Goal: Task Accomplishment & Management: Use online tool/utility

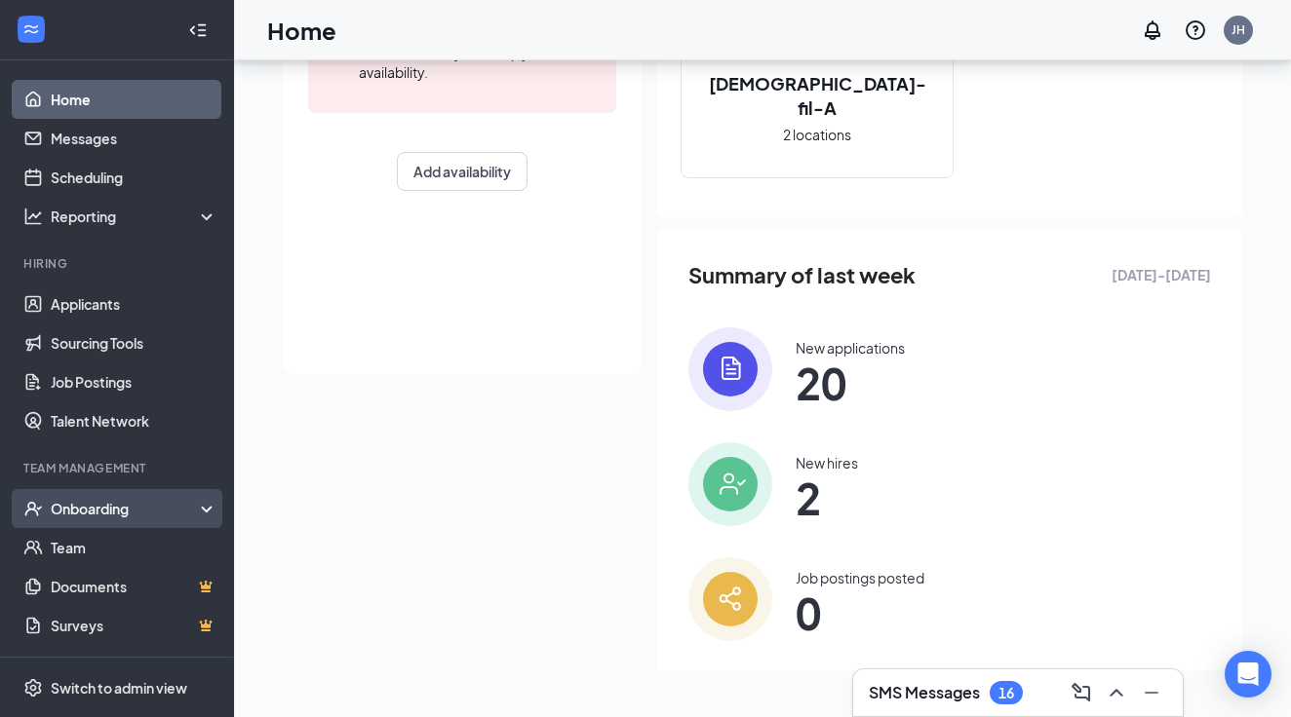
scroll to position [349, 0]
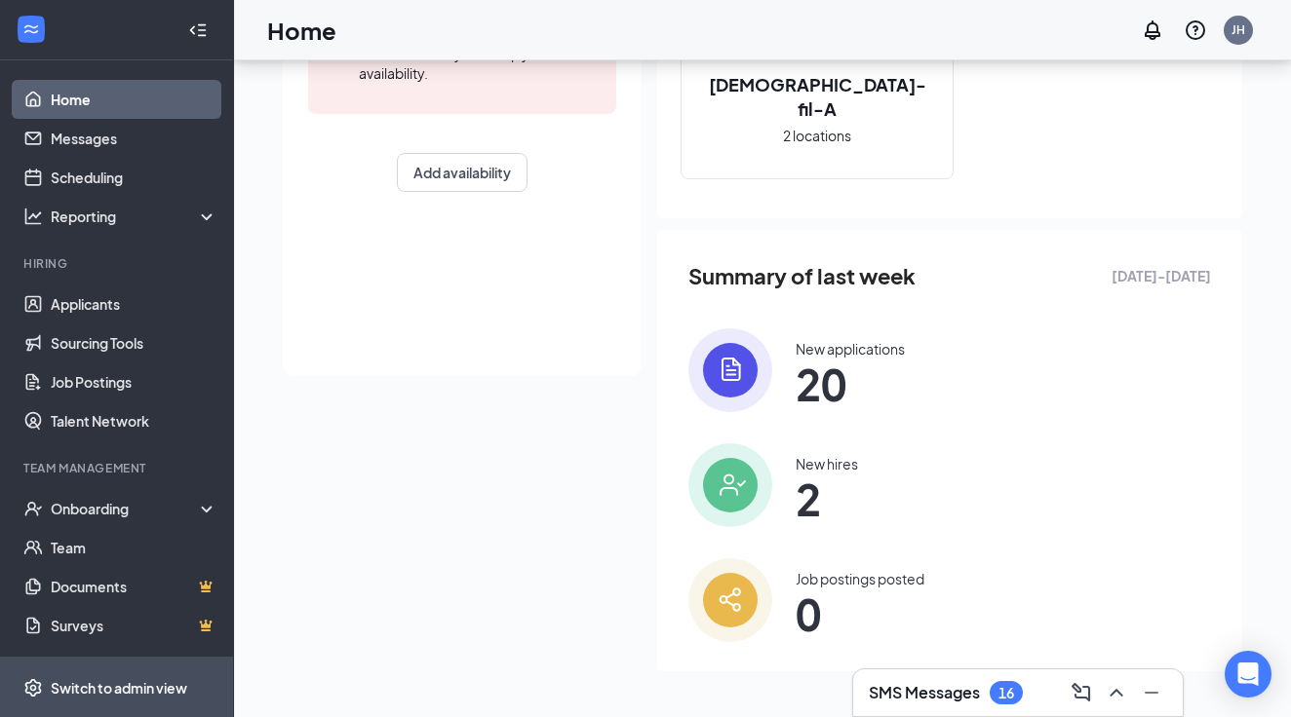
click at [93, 683] on div "Switch to admin view" at bounding box center [119, 687] width 136 height 19
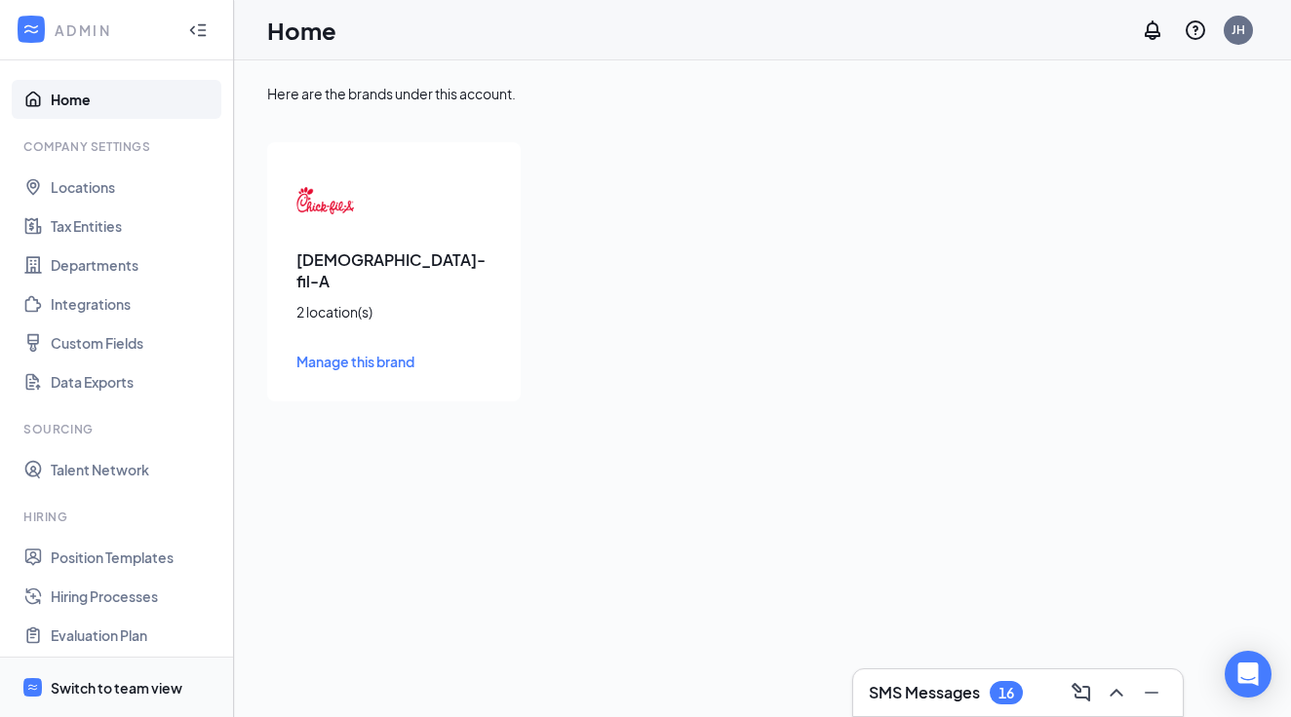
click at [107, 690] on div "Switch to team view" at bounding box center [117, 687] width 132 height 19
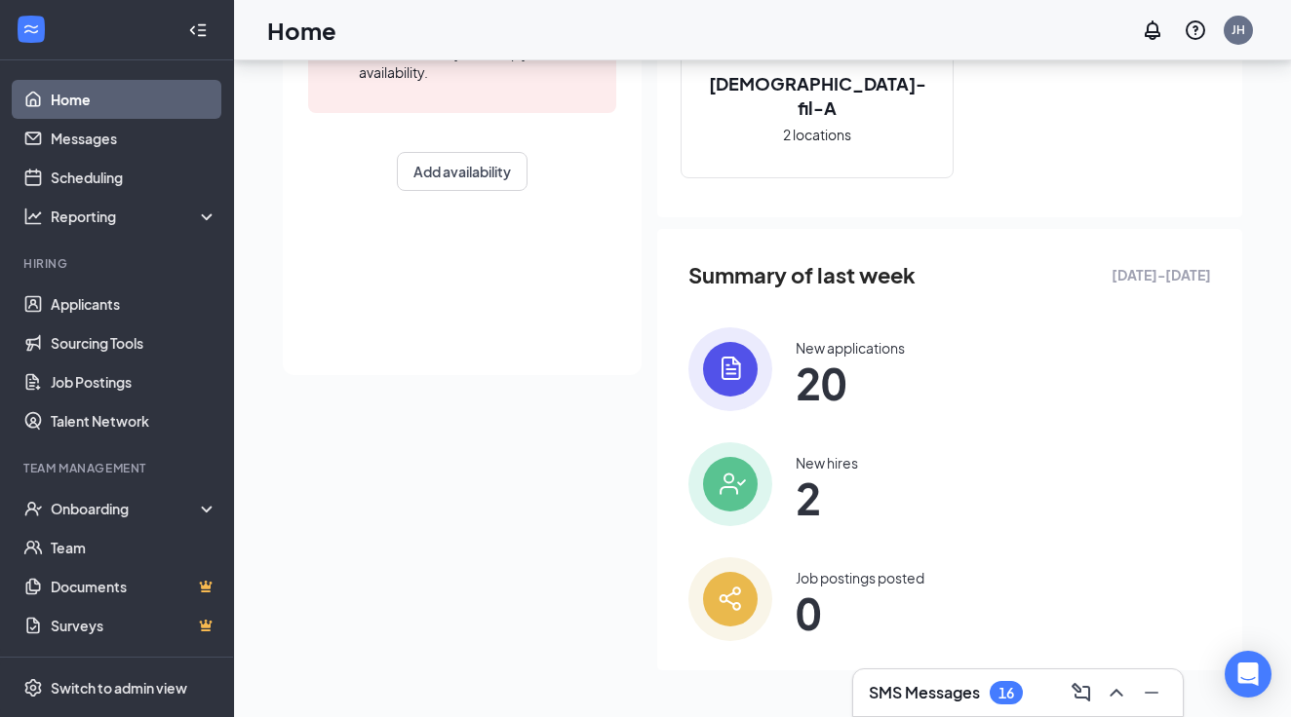
scroll to position [349, 0]
click at [208, 508] on div "Onboarding" at bounding box center [117, 508] width 234 height 39
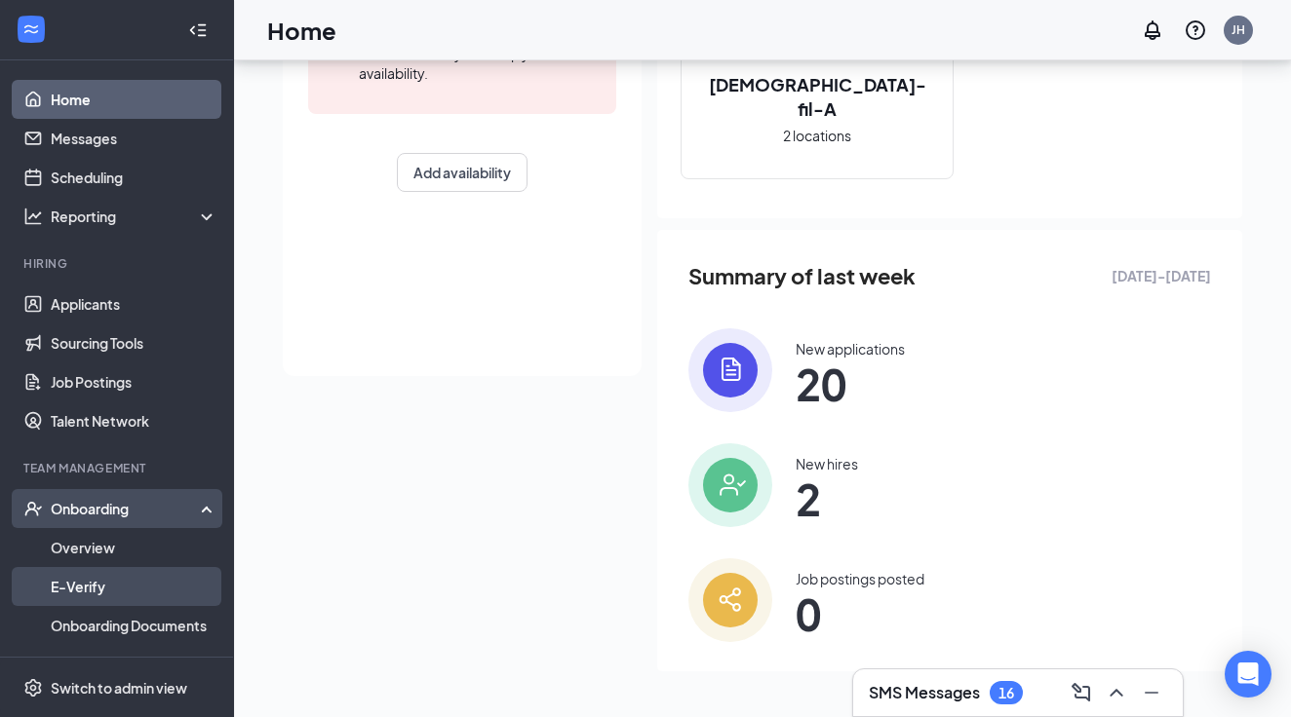
click at [94, 583] on link "E-Verify" at bounding box center [134, 586] width 167 height 39
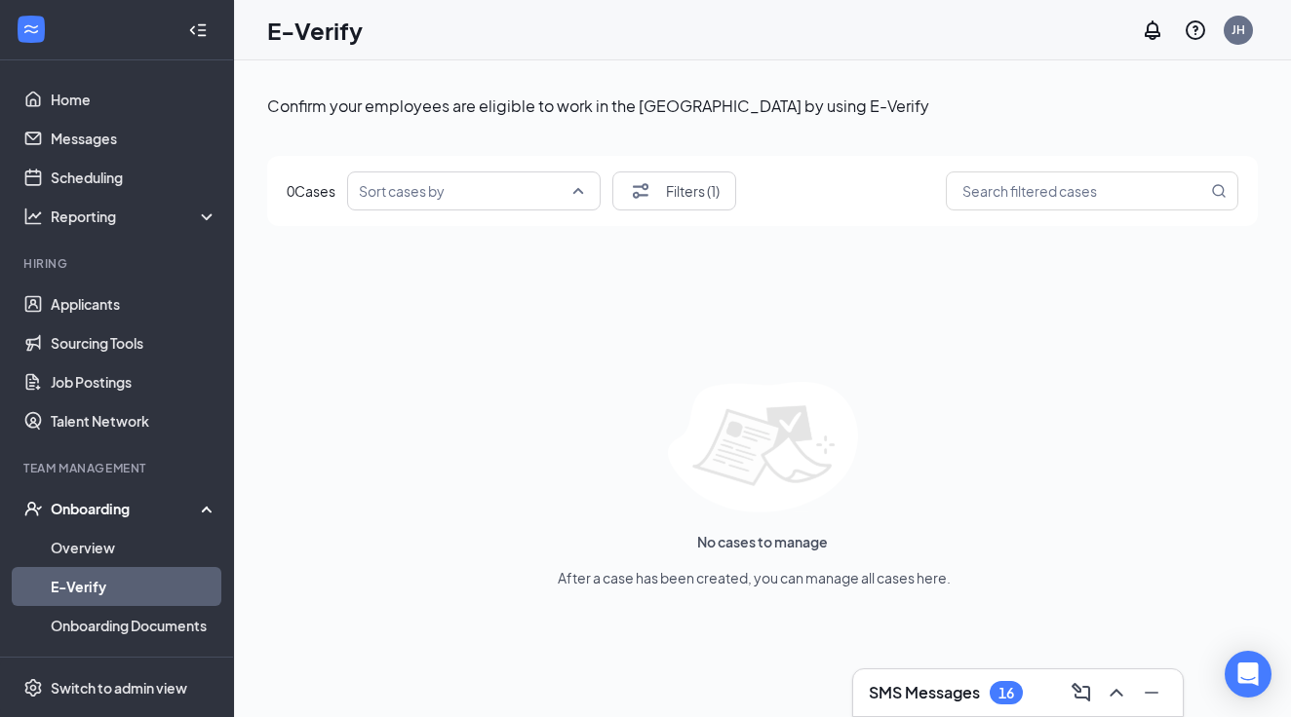
click at [586, 196] on div "Sort cases by" at bounding box center [473, 191] width 253 height 39
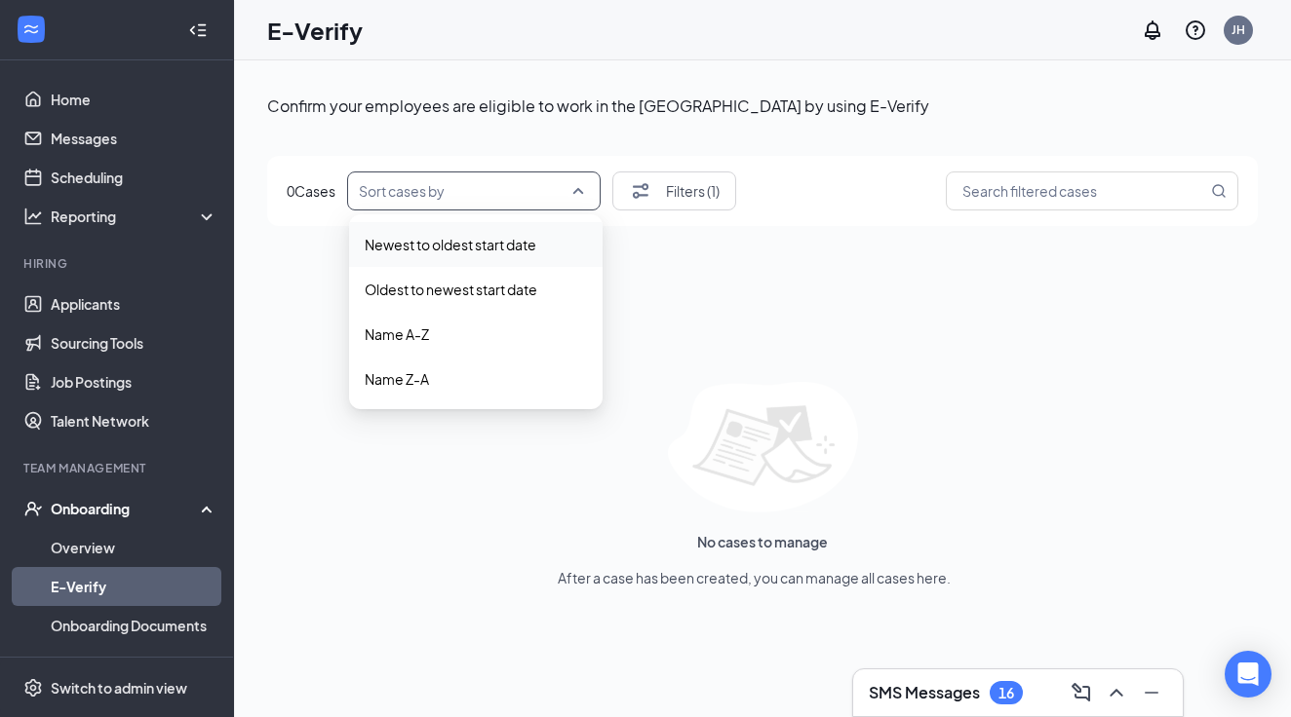
click at [587, 142] on div "Confirm your employees are eligible to work in the [GEOGRAPHIC_DATA] by using E…" at bounding box center [762, 433] width 990 height 698
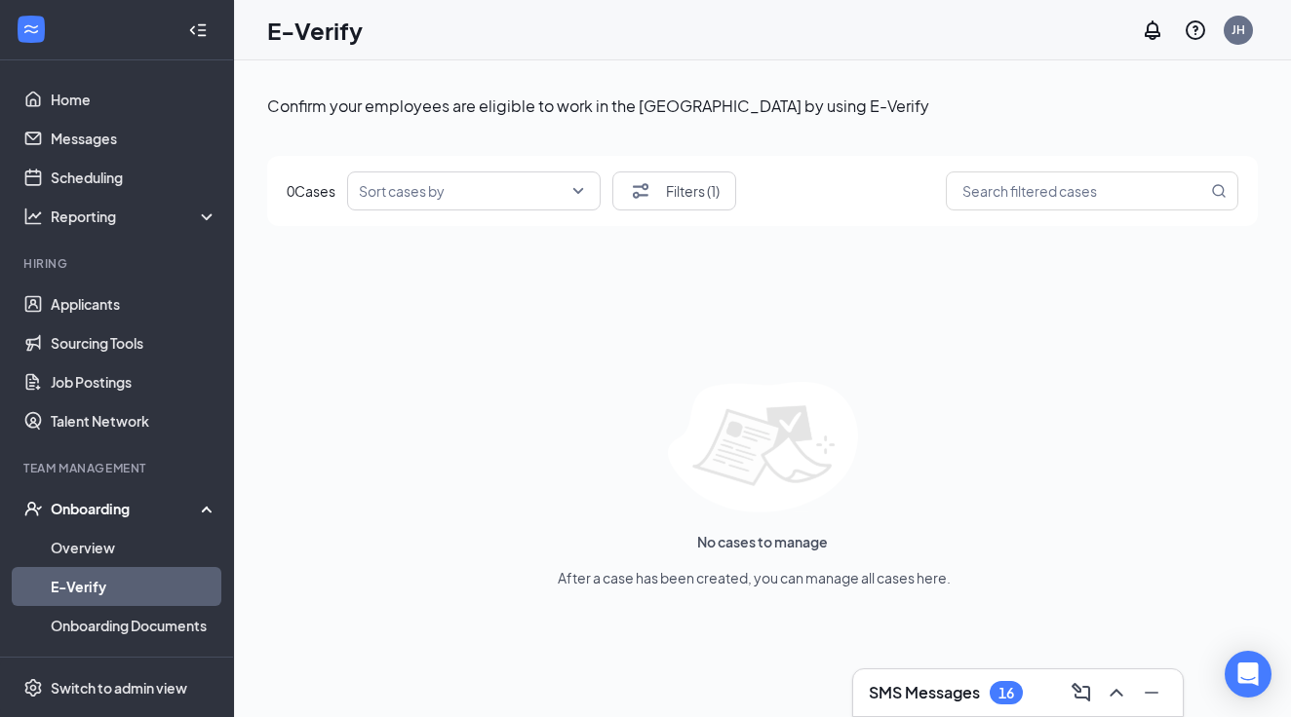
click at [575, 191] on input "search" at bounding box center [467, 191] width 216 height 37
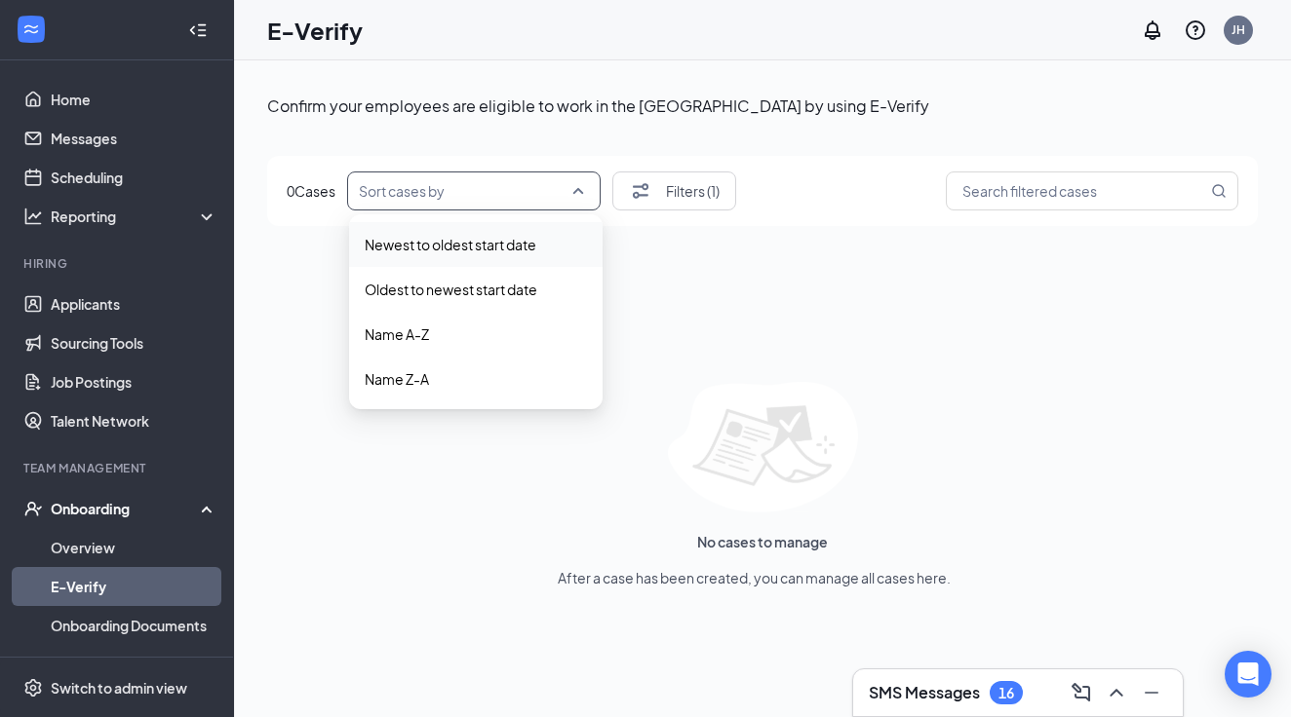
click at [521, 248] on span "Newest to oldest start date" at bounding box center [451, 244] width 172 height 21
